Goal: Obtain resource: Obtain resource

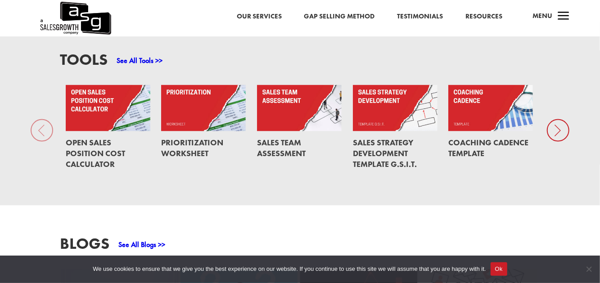
click at [183, 137] on link "Prioritization Worksheet" at bounding box center [192, 147] width 62 height 21
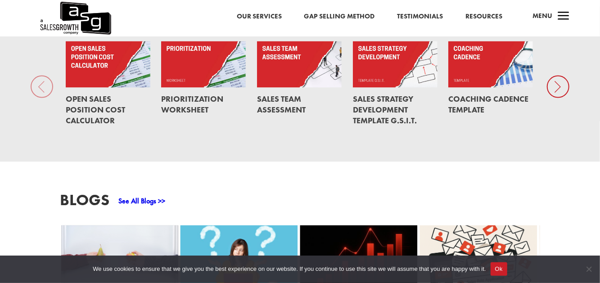
scroll to position [635, 0]
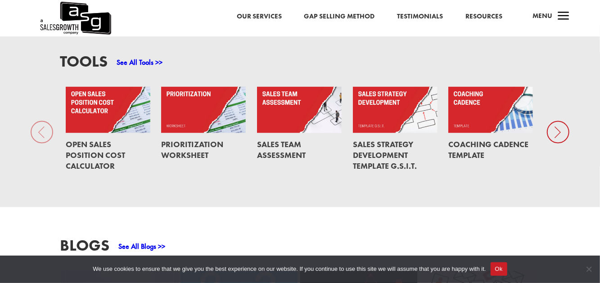
click at [548, 121] on icon at bounding box center [558, 132] width 23 height 23
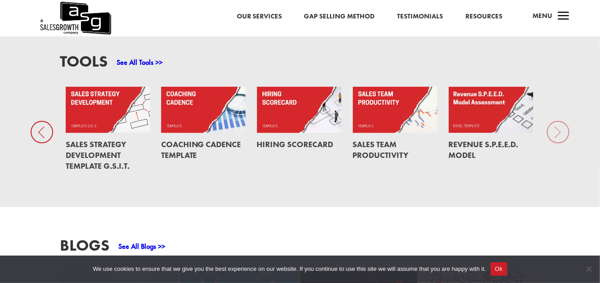
click at [551, 119] on div "Tools See All Tools >> Open Sales Position Cost Calculator Prioritization Works…" at bounding box center [300, 116] width 600 height 184
click at [553, 122] on div "Tools See All Tools >> Open Sales Position Cost Calculator Prioritization Works…" at bounding box center [300, 116] width 600 height 184
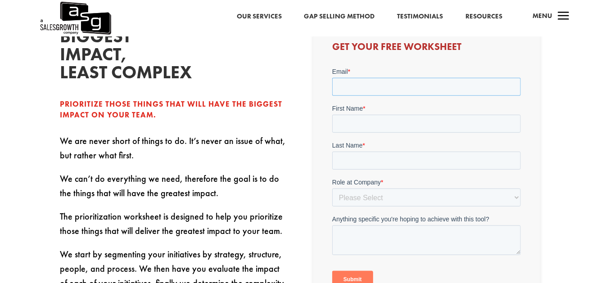
click at [370, 87] on input "Email *" at bounding box center [426, 87] width 189 height 18
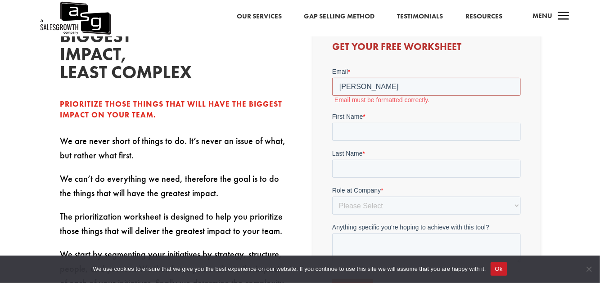
scroll to position [225, 0]
type input "[PERSON_NAME][EMAIL_ADDRESS][DOMAIN_NAME]"
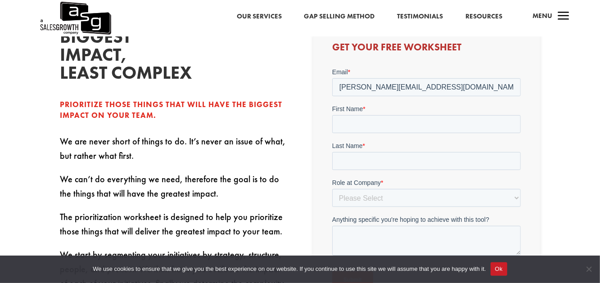
click at [397, 135] on form "Email * [PERSON_NAME][EMAIL_ADDRESS][DOMAIN_NAME] First Name * Last Name * Role…" at bounding box center [426, 182] width 189 height 229
click at [397, 127] on input "First Name *" at bounding box center [426, 124] width 189 height 18
type input "[PERSON_NAME]"
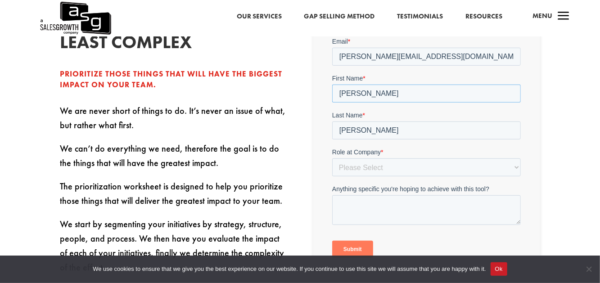
scroll to position [270, 0]
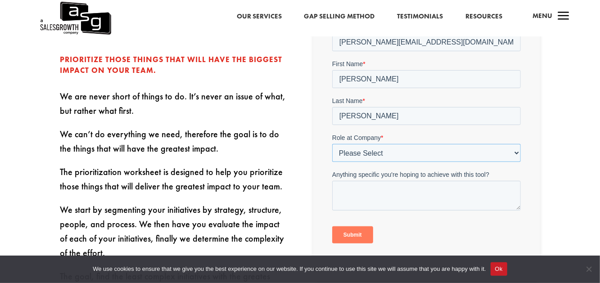
drag, startPoint x: 405, startPoint y: 100, endPoint x: 406, endPoint y: 145, distance: 44.6
click at [406, 145] on select "Please Select C-Level (CRO, CSO, etc) Senior Leadership (VP of Sales, VP of Ena…" at bounding box center [426, 153] width 189 height 18
click at [405, 150] on select "Please Select C-Level (CRO, CSO, etc) Senior Leadership (VP of Sales, VP of Ena…" at bounding box center [426, 153] width 189 height 18
select select "Senior Leadership (VP of Sales, VP of Enablement, etc)"
click at [332, 144] on select "Please Select C-Level (CRO, CSO, etc) Senior Leadership (VP of Sales, VP of Ena…" at bounding box center [426, 153] width 189 height 18
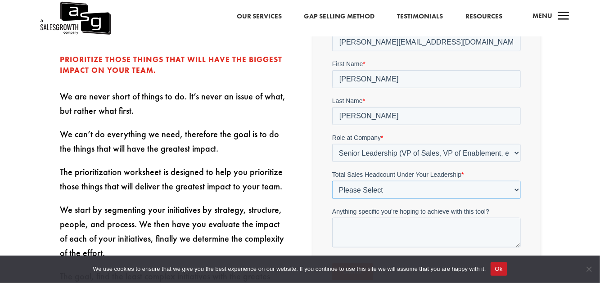
click at [461, 194] on select "Please Select Just Me 1-9 [PHONE_NUMBER] [PHONE_NUMBER]+" at bounding box center [426, 190] width 189 height 18
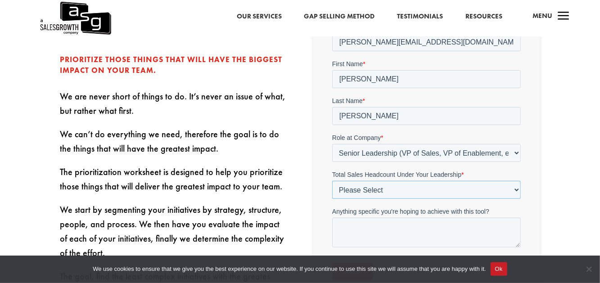
select select "1-9"
click at [332, 181] on select "Please Select Just Me 1-9 [PHONE_NUMBER] [PHONE_NUMBER]+" at bounding box center [426, 190] width 189 height 18
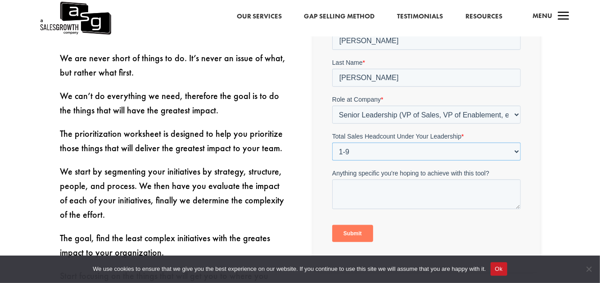
scroll to position [360, 0]
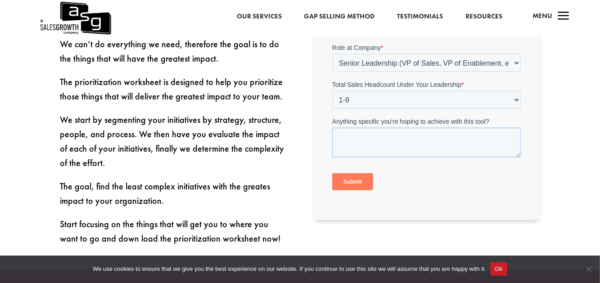
click at [433, 131] on textarea "Anything specific you're hoping to achieve with this tool?" at bounding box center [426, 143] width 189 height 30
click at [347, 186] on input "Submit" at bounding box center [352, 182] width 41 height 17
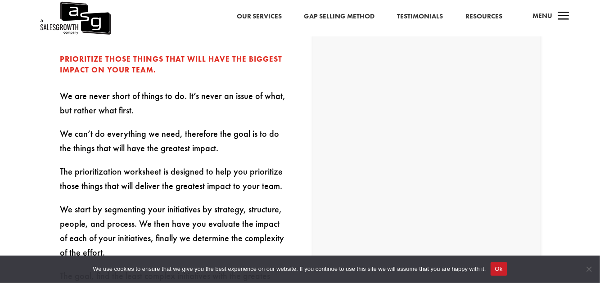
scroll to position [135, 0]
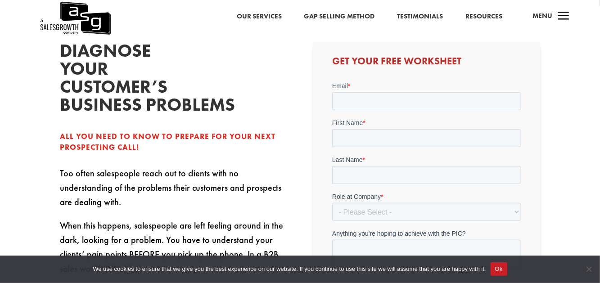
scroll to position [225, 0]
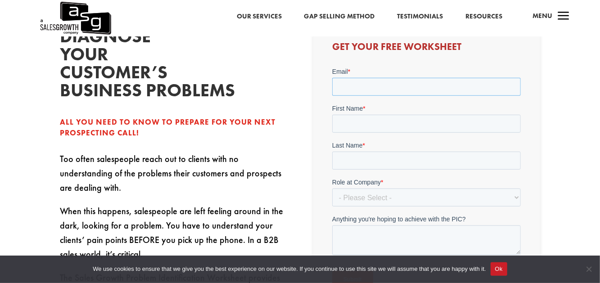
click at [380, 83] on input "Email *" at bounding box center [426, 87] width 189 height 18
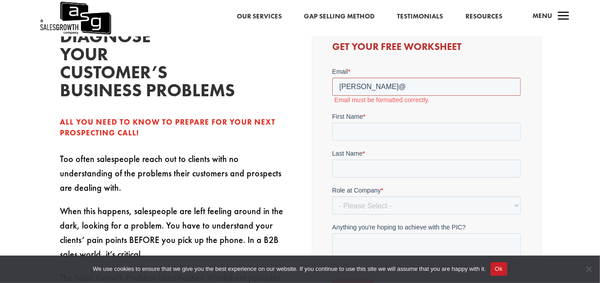
type input "[PERSON_NAME][EMAIL_ADDRESS][DOMAIN_NAME]"
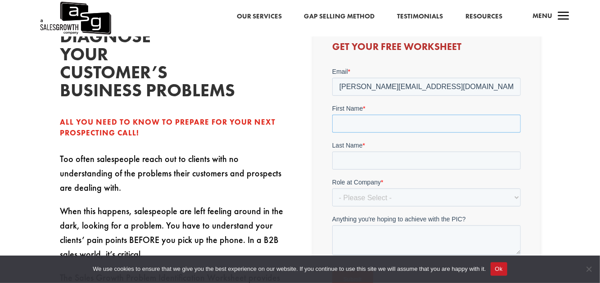
click at [393, 124] on input "First Name *" at bounding box center [426, 124] width 189 height 18
type input "[PERSON_NAME]"
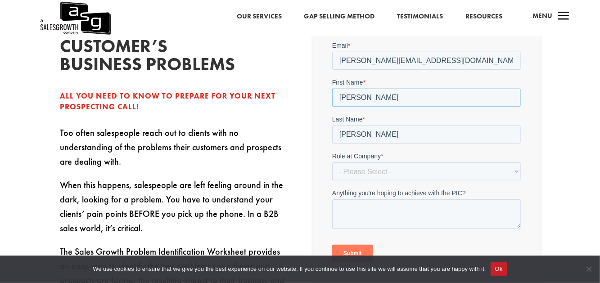
scroll to position [270, 0]
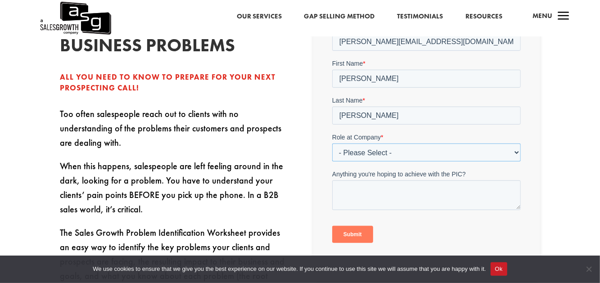
drag, startPoint x: 395, startPoint y: 133, endPoint x: 395, endPoint y: 145, distance: 11.7
click at [395, 145] on select "- Please Select - C-Level (CRO, CSO, etc) Senior Leadership (VP of Sales, VP of…" at bounding box center [426, 153] width 189 height 18
drag, startPoint x: 395, startPoint y: 155, endPoint x: 394, endPoint y: 160, distance: 4.6
click at [395, 155] on select "- Please Select - C-Level (CRO, CSO, etc) Senior Leadership (VP of Sales, VP of…" at bounding box center [426, 153] width 189 height 18
select select "Senior Leadership (VP of Sales, VP of Enablement, etc)"
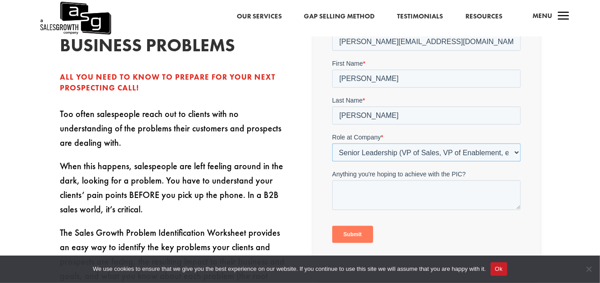
click at [332, 144] on select "- Please Select - C-Level (CRO, CSO, etc) Senior Leadership (VP of Sales, VP of…" at bounding box center [426, 153] width 189 height 18
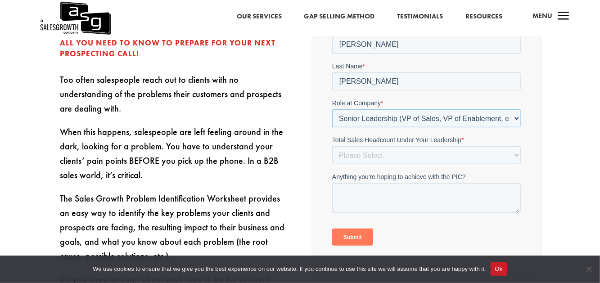
scroll to position [360, 0]
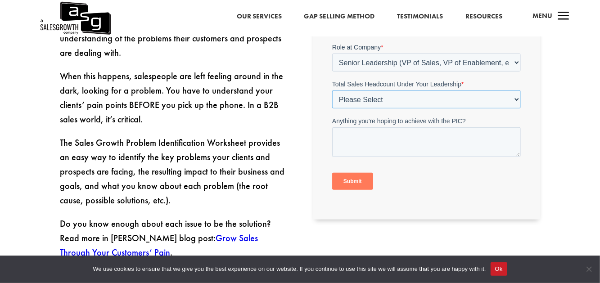
click at [379, 105] on select "Please Select Just Me 1-9 [PHONE_NUMBER] [PHONE_NUMBER]+" at bounding box center [426, 100] width 189 height 18
select select "1-9"
click at [332, 109] on select "Please Select Just Me 1-9 [PHONE_NUMBER] [PHONE_NUMBER]+" at bounding box center [426, 100] width 189 height 18
click at [361, 182] on input "Submit" at bounding box center [352, 181] width 41 height 17
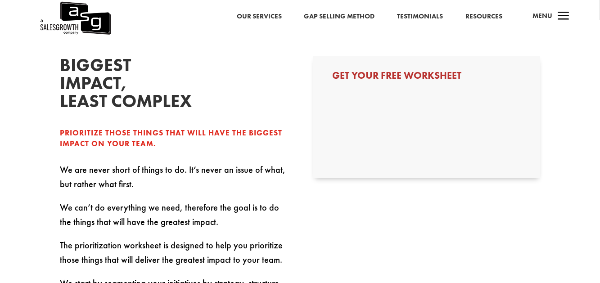
scroll to position [196, 0]
select select "Senior Leadership (VP of Sales, VP of Enablement, etc)"
select select "1-9"
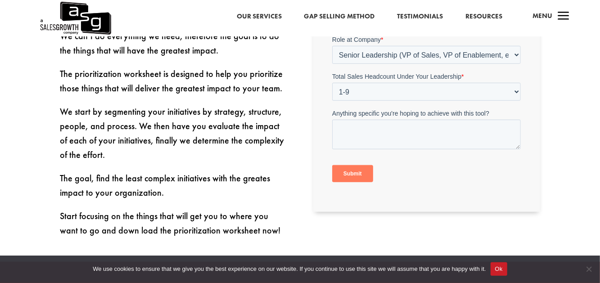
scroll to position [377, 0]
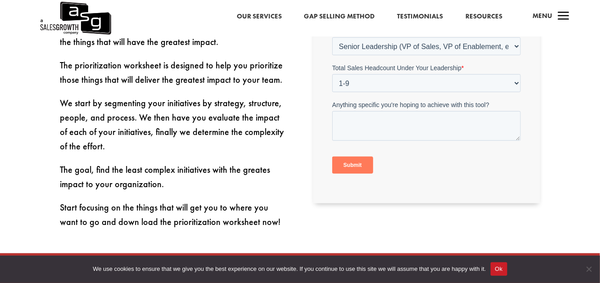
click at [355, 168] on input "Submit" at bounding box center [352, 165] width 41 height 17
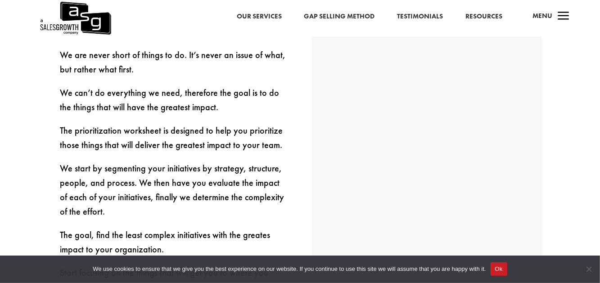
scroll to position [241, 0]
